Goal: Find specific page/section: Find specific page/section

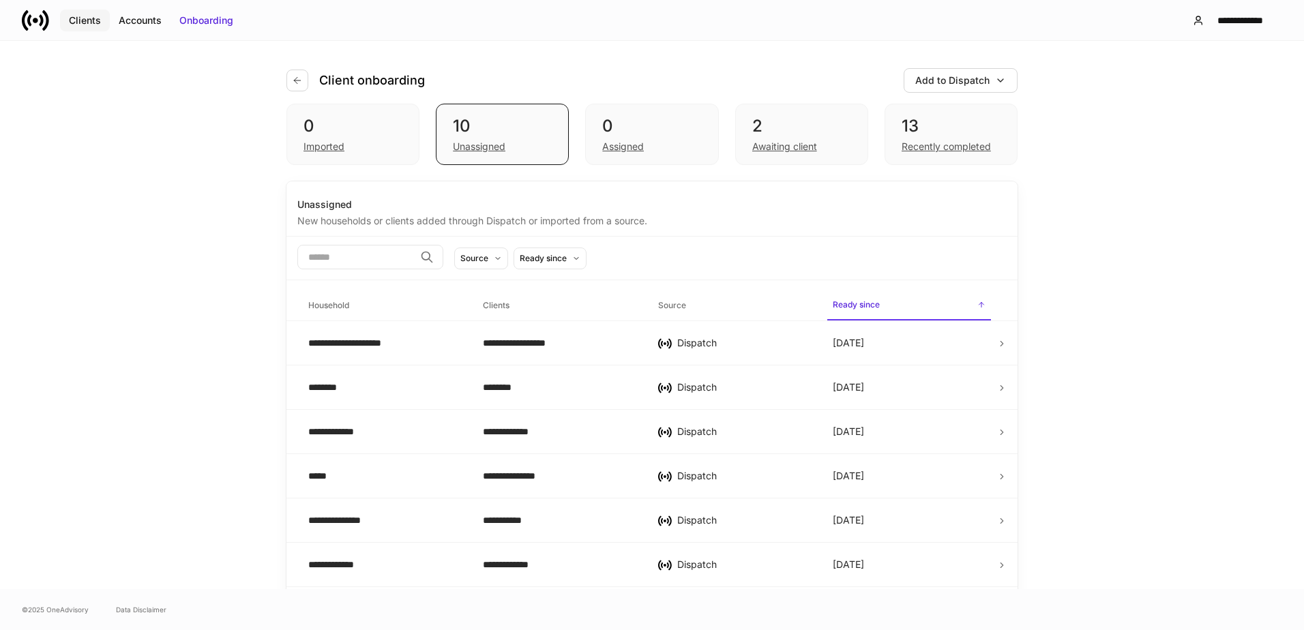
click at [95, 19] on div "Clients" at bounding box center [85, 21] width 32 height 14
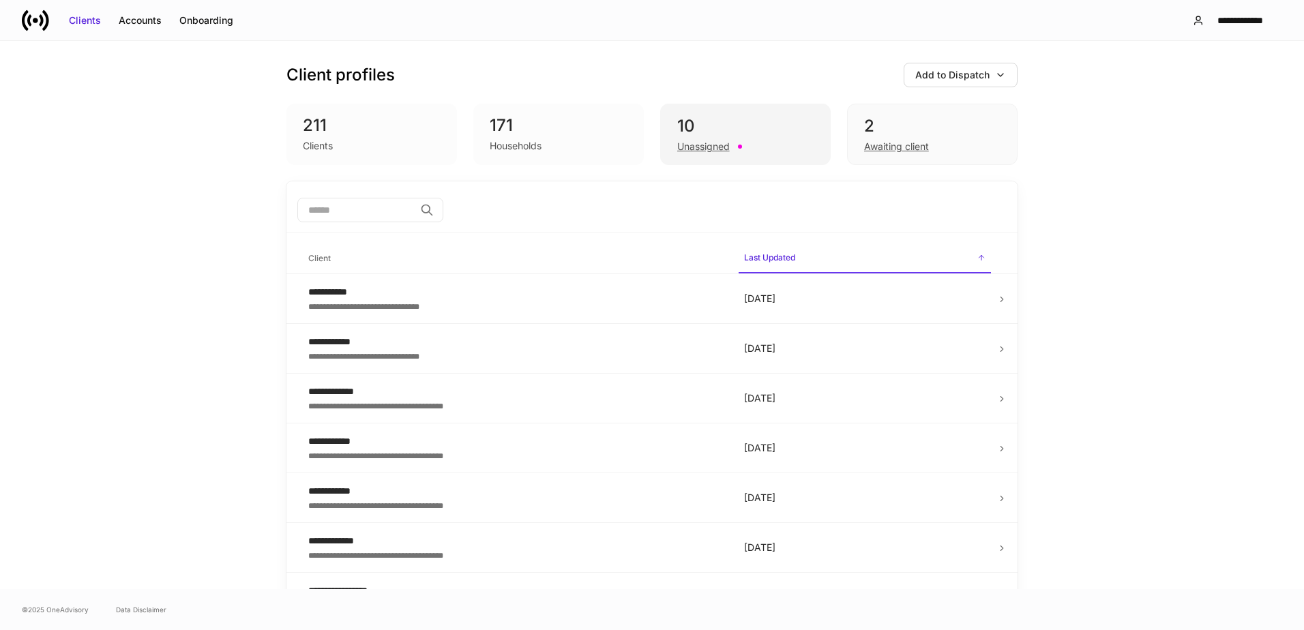
click at [758, 128] on div "10" at bounding box center [745, 126] width 136 height 22
